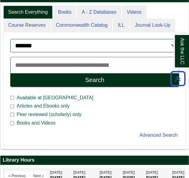
scroll to position [115, 189]
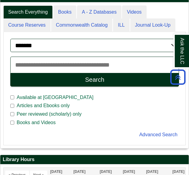
click at [56, 63] on input "Search articles, books, journals & more" at bounding box center [94, 65] width 169 height 16
paste input "**********"
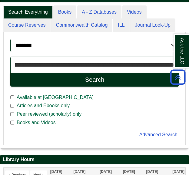
type input "**********"
click at [10, 73] on button "Search" at bounding box center [94, 80] width 169 height 14
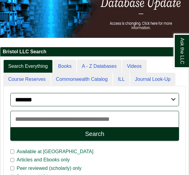
scroll to position [67, 0]
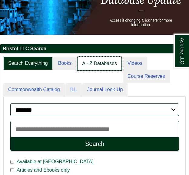
click at [89, 59] on link "A - Z Databases" at bounding box center [99, 64] width 45 height 14
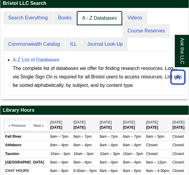
scroll to position [108, 0]
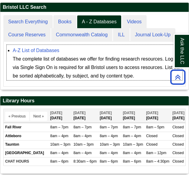
click at [34, 63] on div "The complete list of databases we offer for finding research resources. Login v…" at bounding box center [98, 67] width 170 height 25
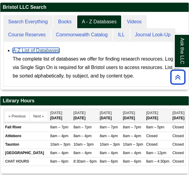
click at [31, 51] on link "A-Z List of Databases" at bounding box center [36, 50] width 47 height 5
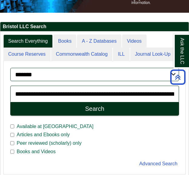
scroll to position [145, 189]
